Goal: Task Accomplishment & Management: Manage account settings

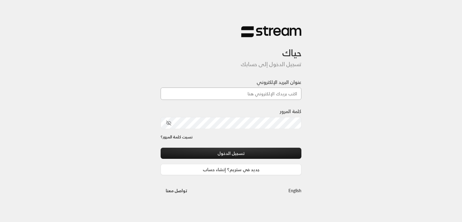
click at [264, 88] on input "عنوان البريد الإلكتروني" at bounding box center [231, 94] width 141 height 12
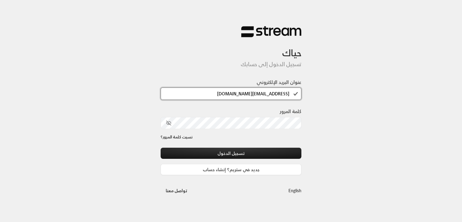
type input "rakan@streampay.sa"
click at [165, 120] on button "toggle password visibility" at bounding box center [169, 123] width 10 height 10
click at [149, 143] on div "حياك تسجيل الدخول إلى حسابك عنوان البريد الإلكتروني rakan@streampay.sa كلمة الم…" at bounding box center [231, 111] width 462 height 222
click at [263, 130] on div "كلمة المرور" at bounding box center [231, 121] width 141 height 26
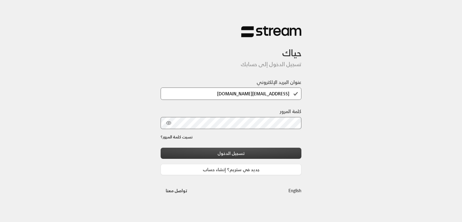
click at [241, 152] on button "تسجيل الدخول" at bounding box center [231, 153] width 141 height 11
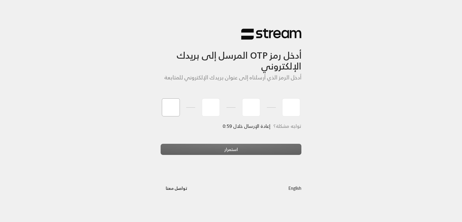
type input "1"
type input "2"
type input "3"
type input "4"
click at [210, 152] on div "استمرار" at bounding box center [231, 152] width 141 height 16
